Goal: Task Accomplishment & Management: Use online tool/utility

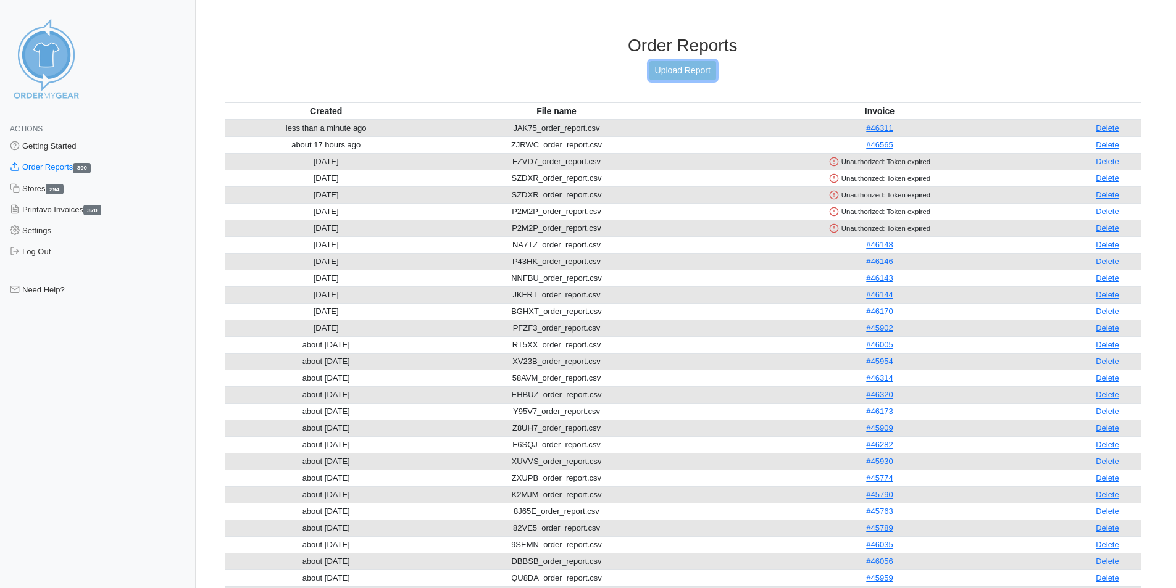
click at [658, 67] on link "Upload Report" at bounding box center [682, 70] width 67 height 19
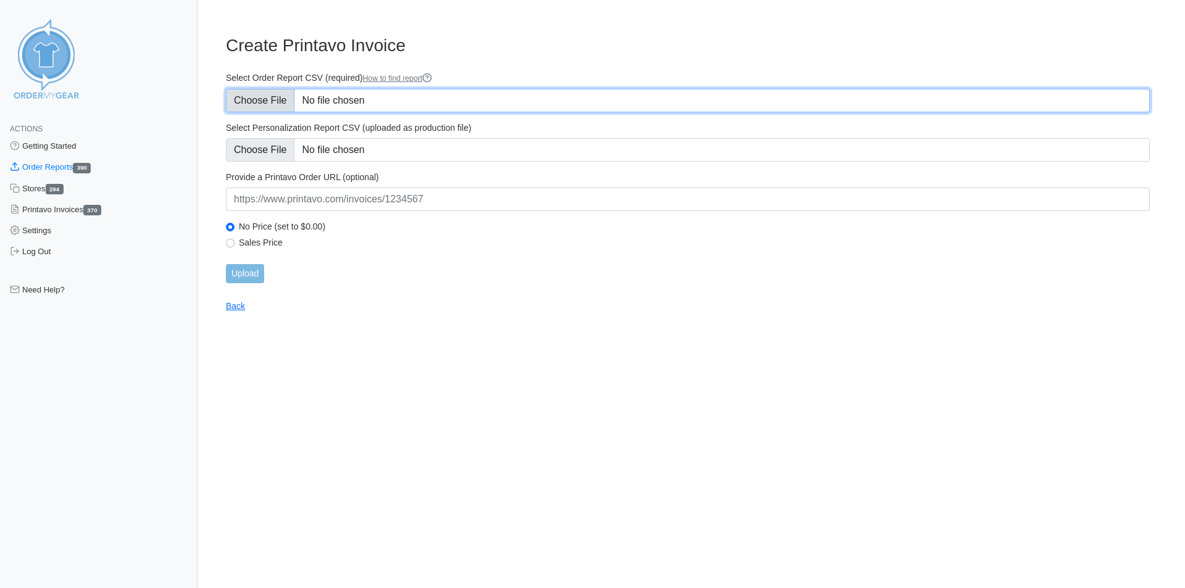
click at [275, 99] on input "Select Order Report CSV (required) How to find report" at bounding box center [688, 100] width 924 height 23
type input "C:\fakepath\6F68W_order_report.csv"
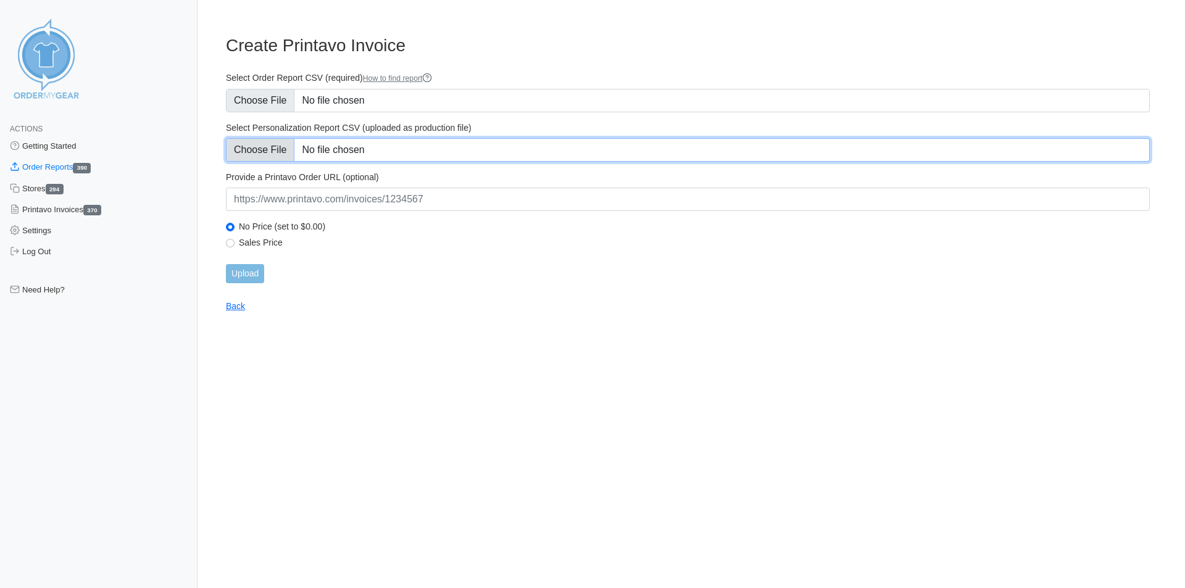
click at [267, 148] on input "Select Personalization Report CSV (uploaded as production file)" at bounding box center [688, 149] width 924 height 23
type input "C:\fakepath\6F68W_personalization_report.csv"
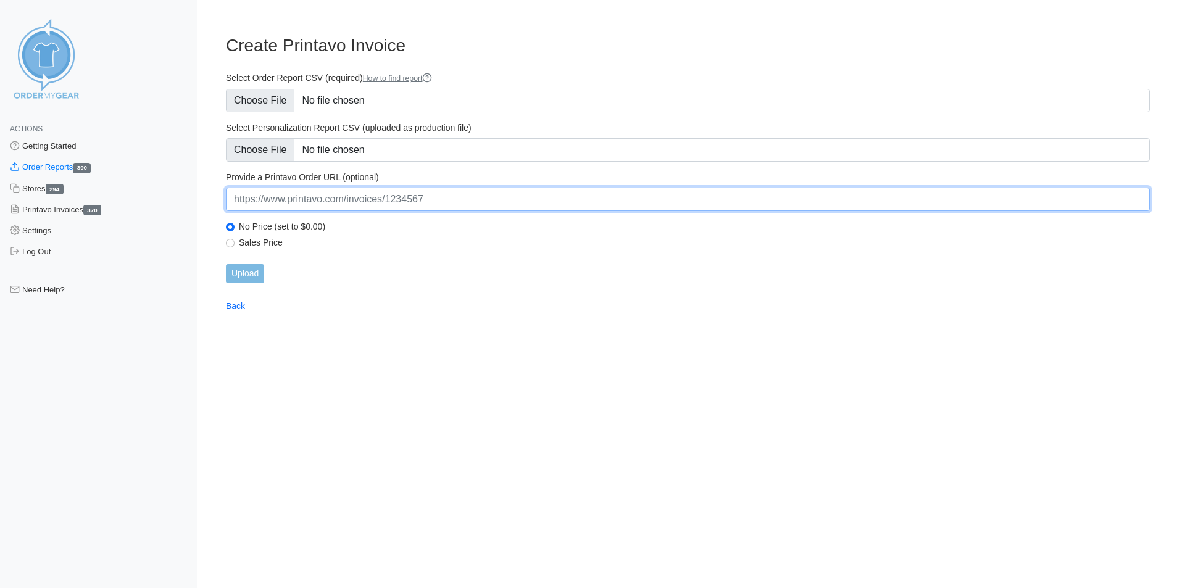
click at [343, 207] on input "url" at bounding box center [688, 199] width 924 height 23
paste input "[URL][DOMAIN_NAME]"
type input "[URL][DOMAIN_NAME]"
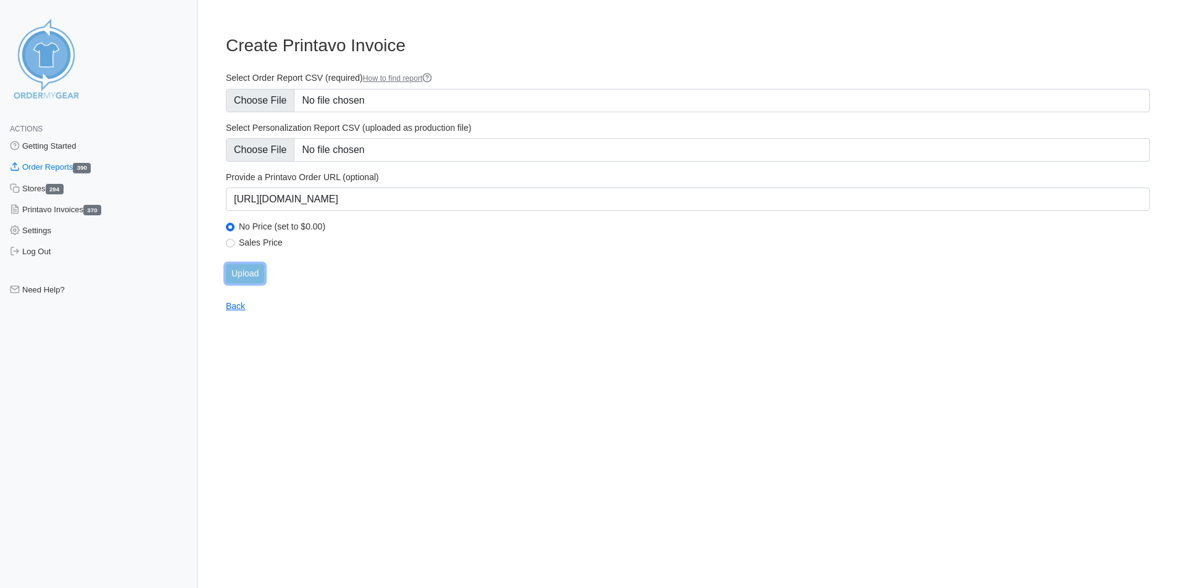
click at [246, 275] on input "Upload" at bounding box center [245, 273] width 38 height 19
